Goal: Transaction & Acquisition: Purchase product/service

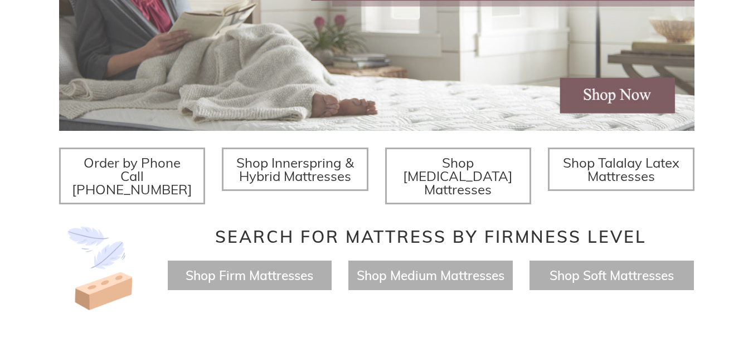
scroll to position [334, 0]
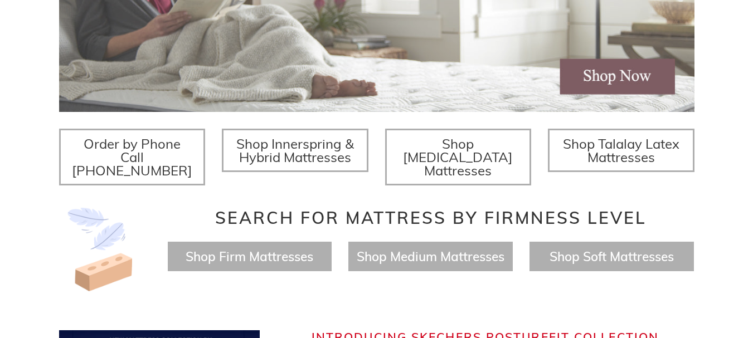
click at [611, 149] on span "Shop Talalay Latex Mattresses" at bounding box center [621, 150] width 116 height 30
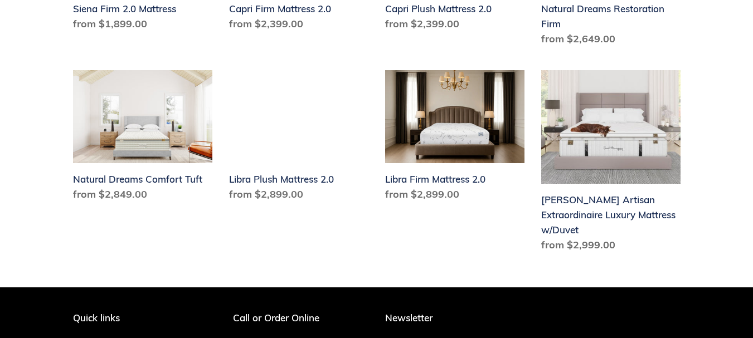
scroll to position [1059, 0]
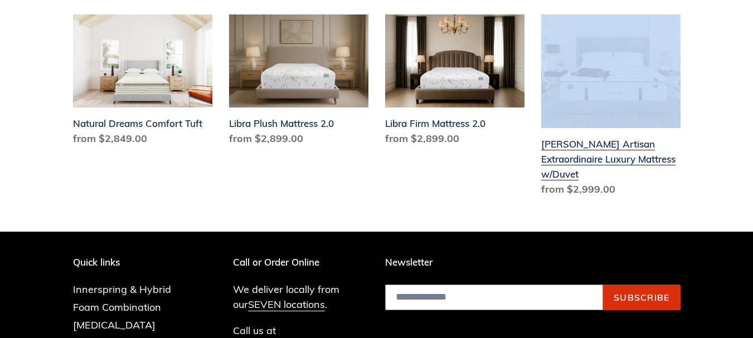
drag, startPoint x: 539, startPoint y: 129, endPoint x: 578, endPoint y: 139, distance: 40.3
click at [578, 139] on li "Hemingway Artisan Extraordinaire Luxury Mattress w/Duvet Hemingway Artisan Extr…" at bounding box center [602, 117] width 156 height 206
click at [547, 132] on link "Hemingway Artisan Extraordinaire Luxury Mattress w/Duvet" at bounding box center [610, 107] width 139 height 186
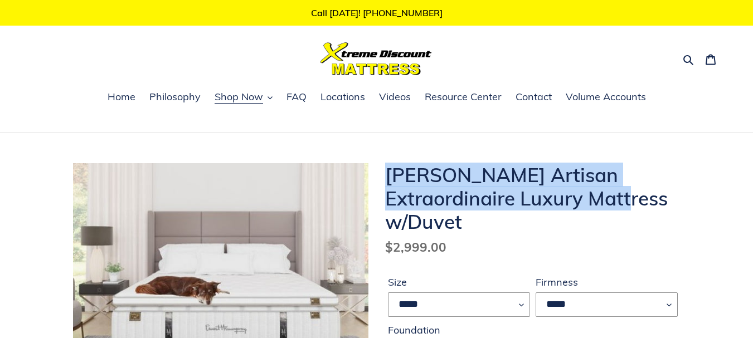
drag, startPoint x: 388, startPoint y: 176, endPoint x: 680, endPoint y: 207, distance: 293.6
click at [680, 207] on h1 "Hemingway Artisan Extraordinaire Luxury Mattress w/Duvet" at bounding box center [532, 198] width 295 height 70
copy h1 "Hemingway Artisan Extraordinaire Luxury Mattress"
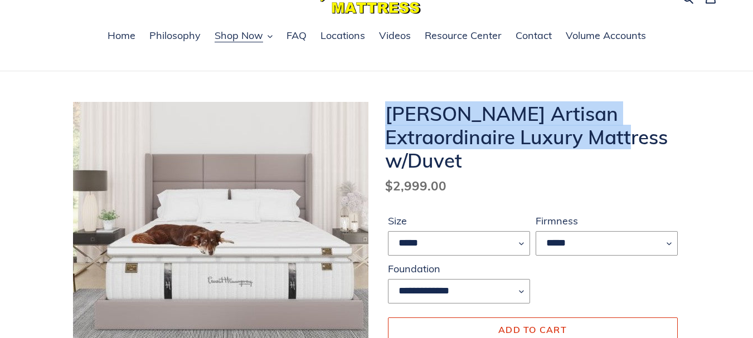
scroll to position [56, 0]
